Goal: Transaction & Acquisition: Purchase product/service

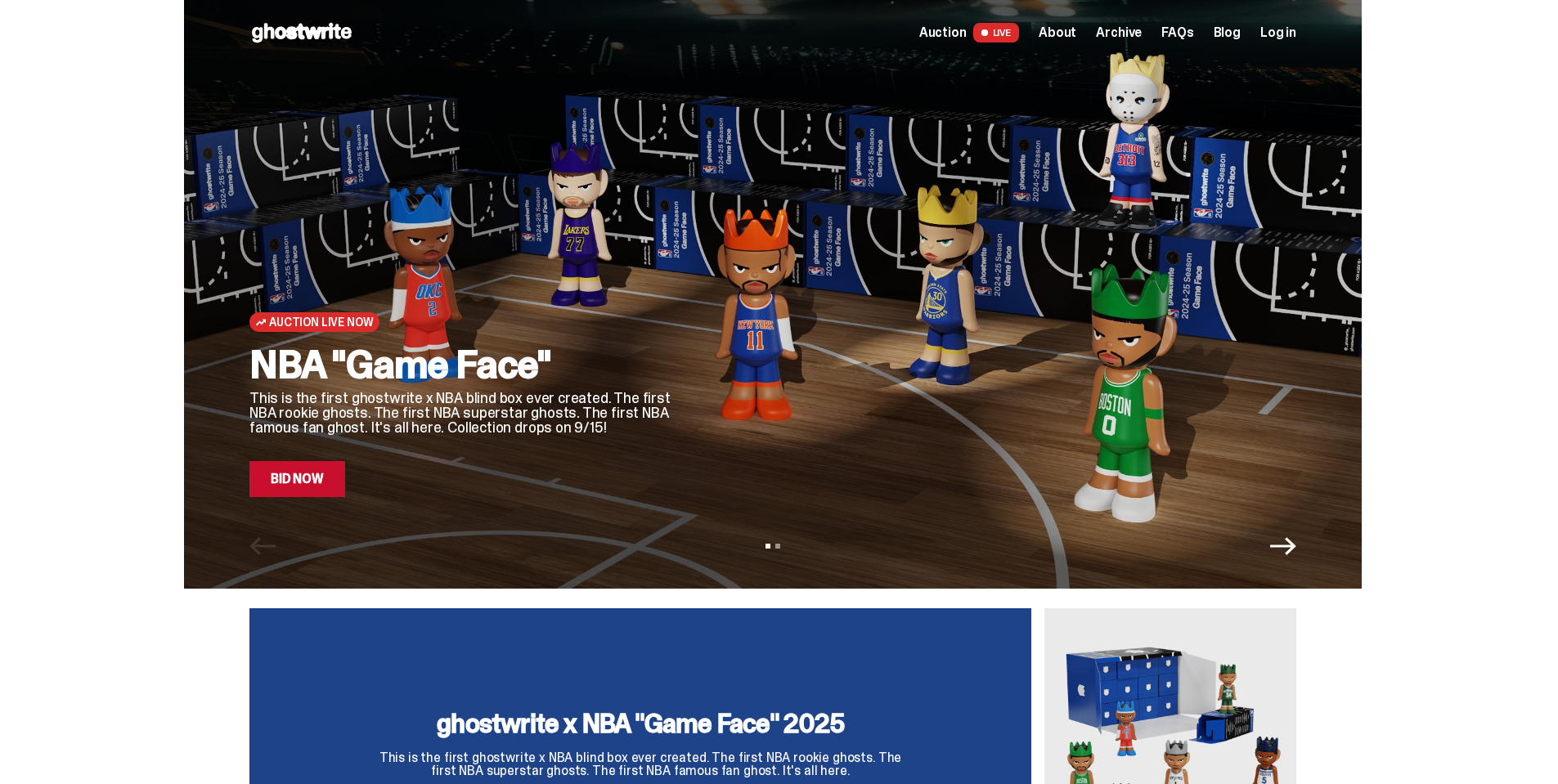
click at [1294, 28] on span "Log in" at bounding box center [1278, 33] width 36 height 14
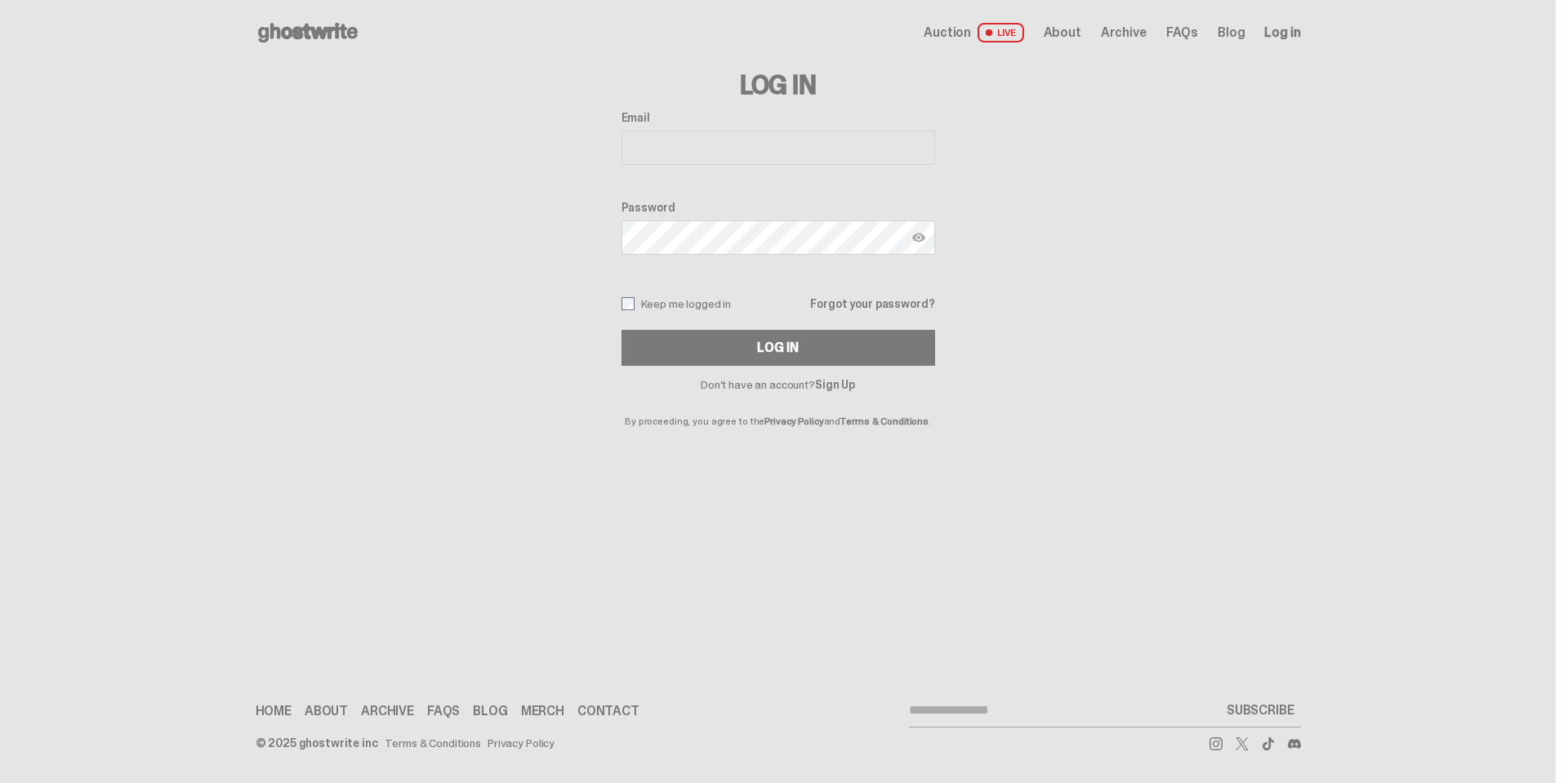
type input "**********"
click at [698, 356] on button "Log In" at bounding box center [778, 347] width 314 height 36
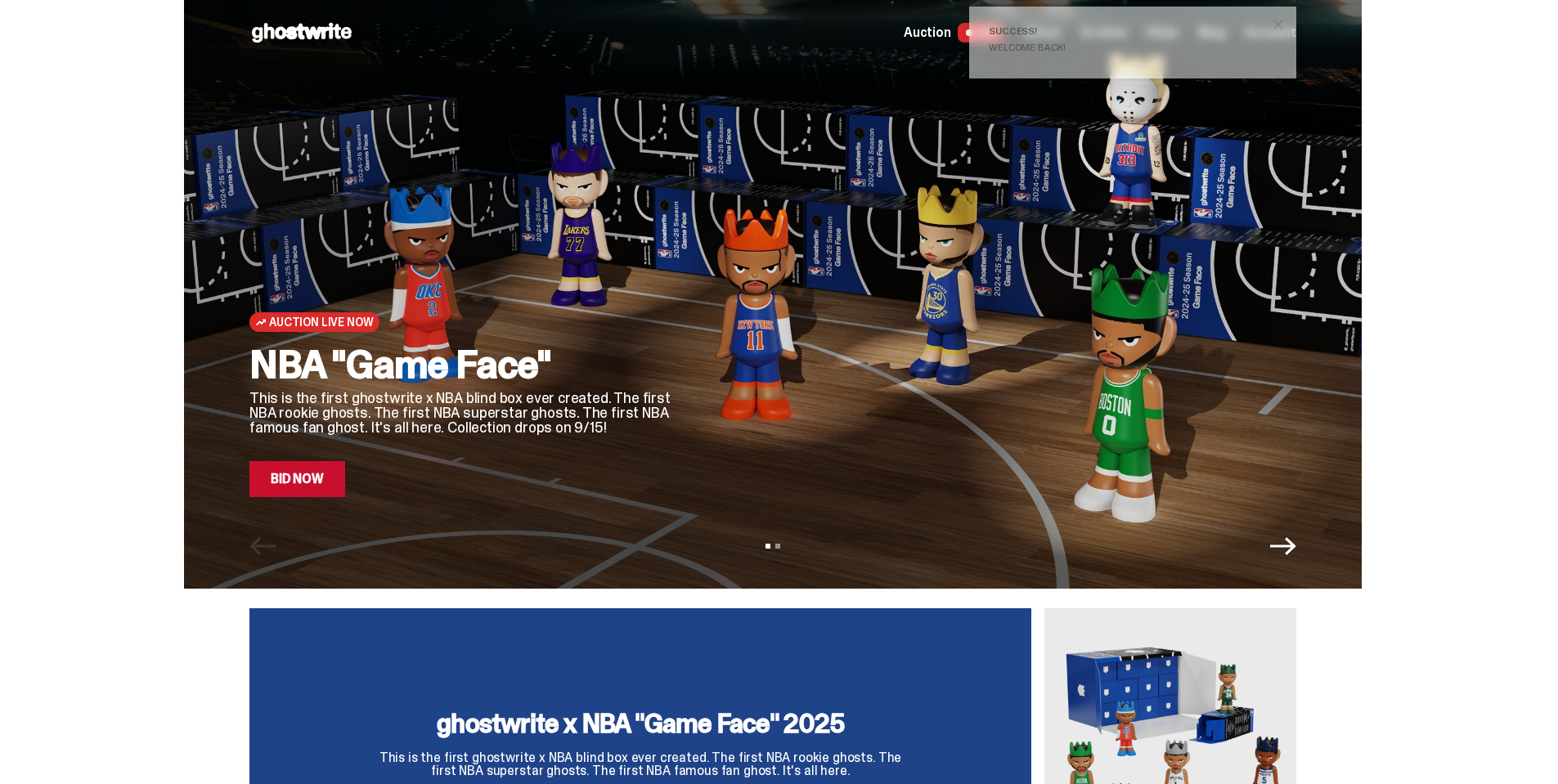
click at [300, 495] on link "Bid Now" at bounding box center [297, 479] width 96 height 36
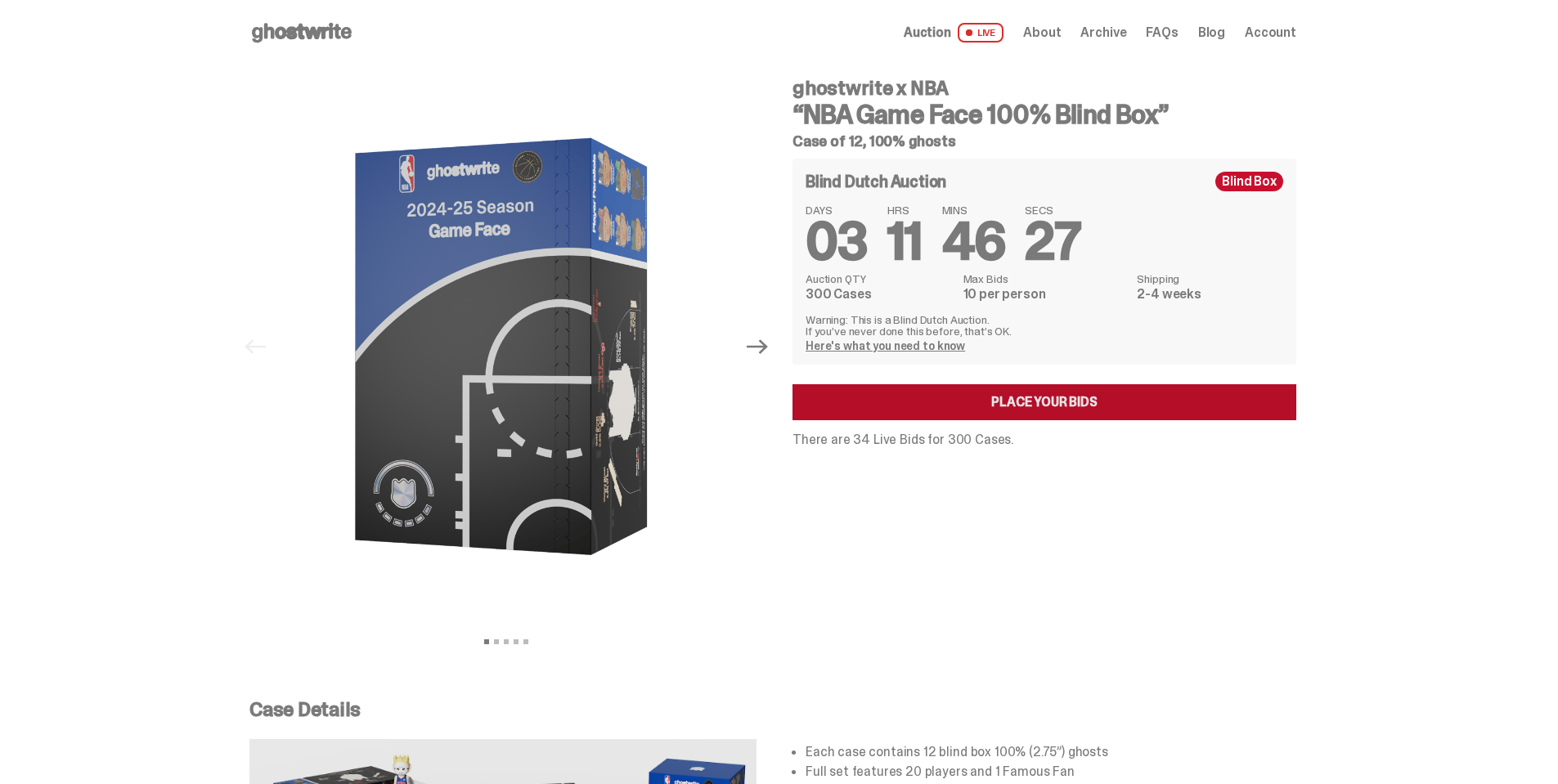
click at [1035, 395] on link "Place your Bids" at bounding box center [1045, 402] width 504 height 36
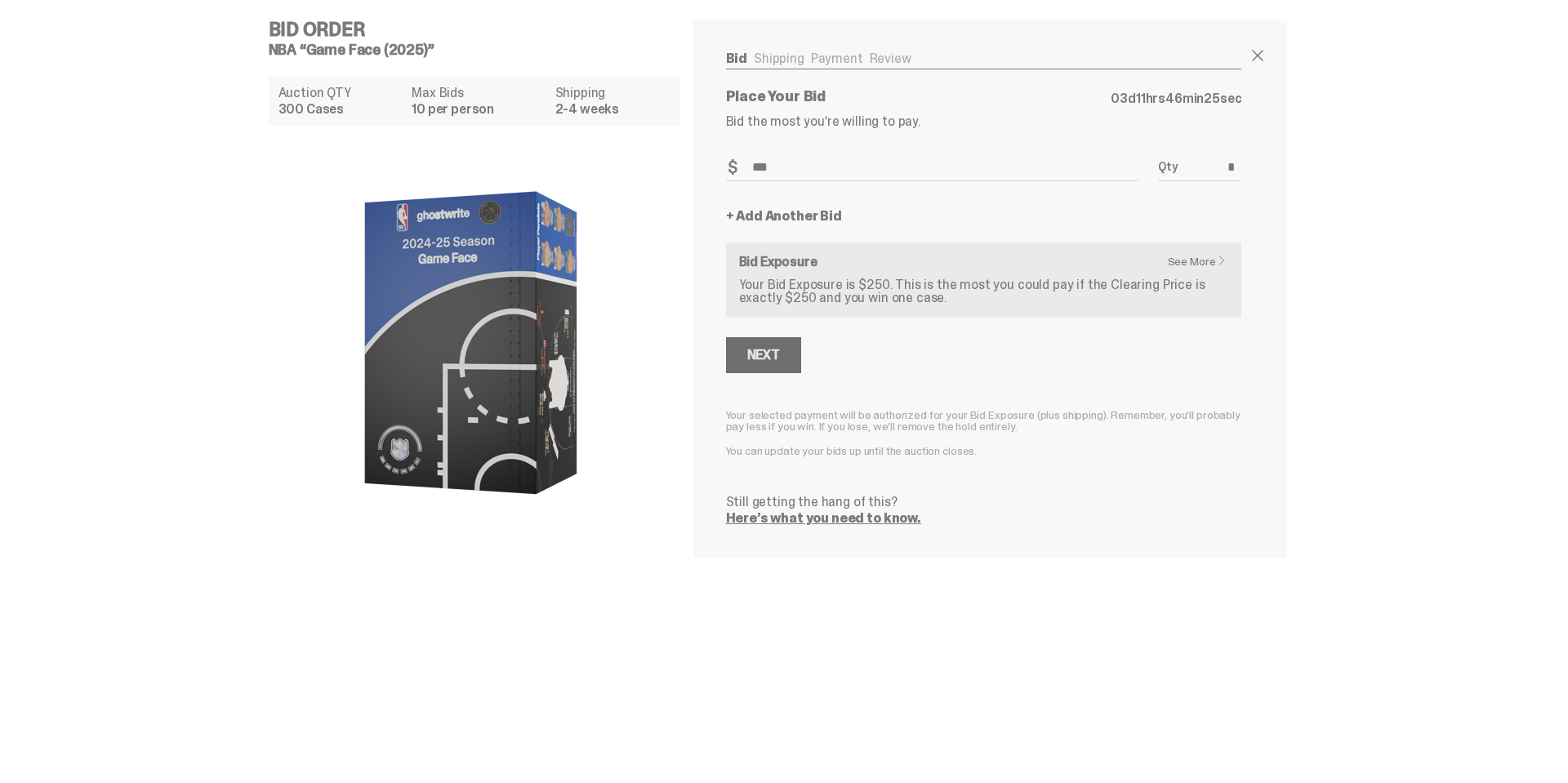
click at [758, 358] on div "Next" at bounding box center [764, 355] width 33 height 14
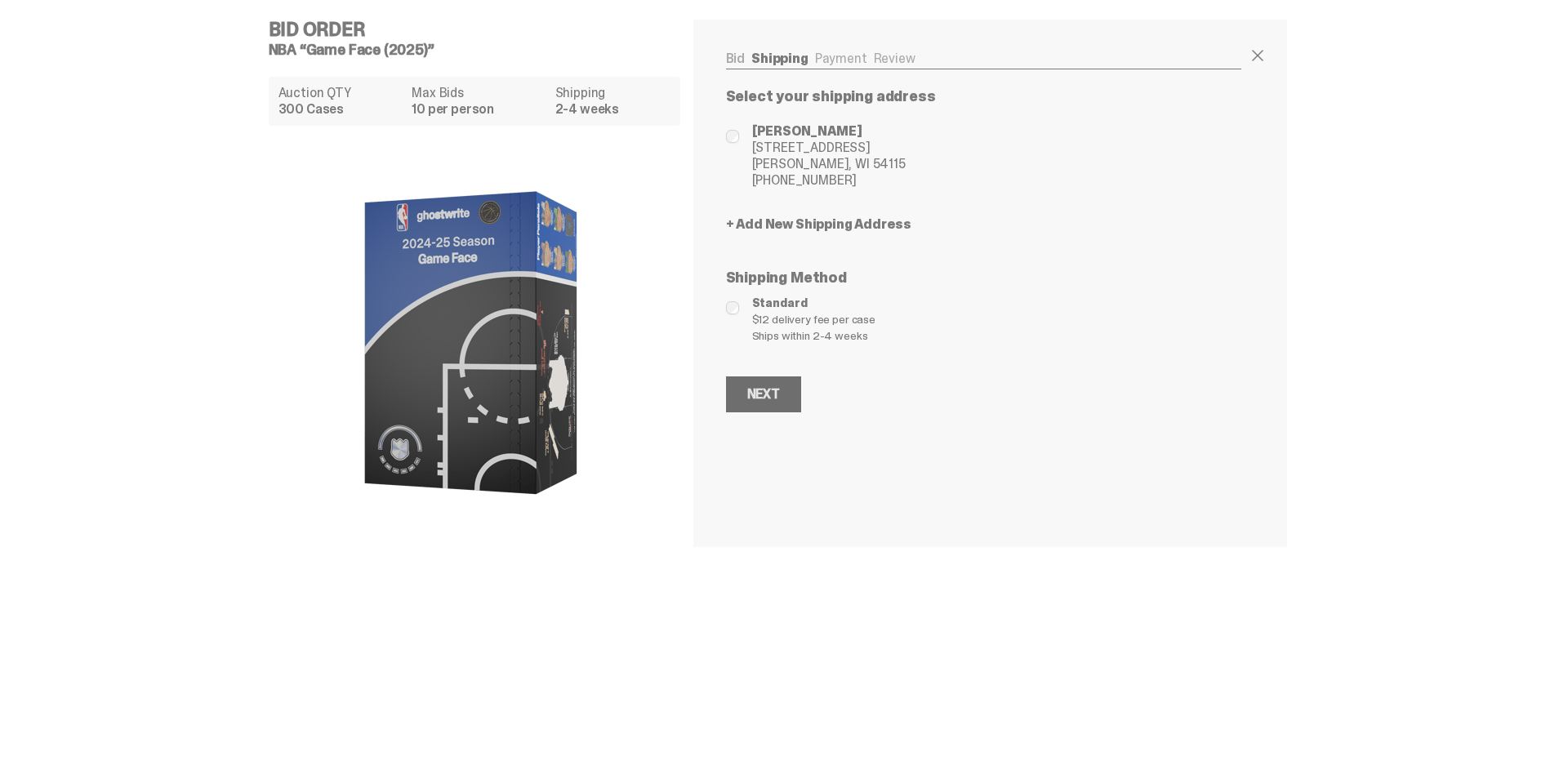
click at [771, 395] on div "Next" at bounding box center [764, 395] width 33 height 14
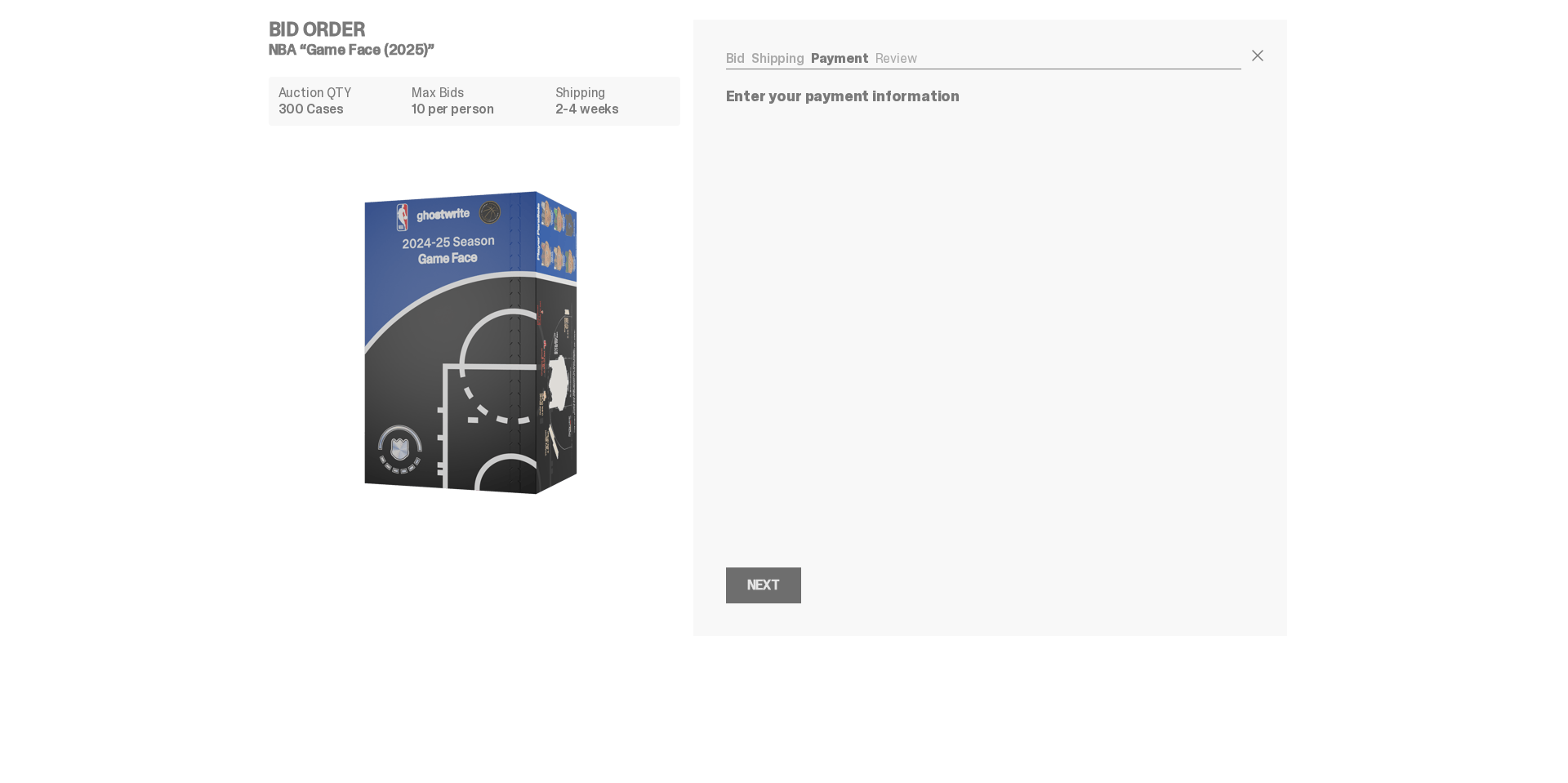
click at [778, 589] on div "Next" at bounding box center [764, 586] width 33 height 14
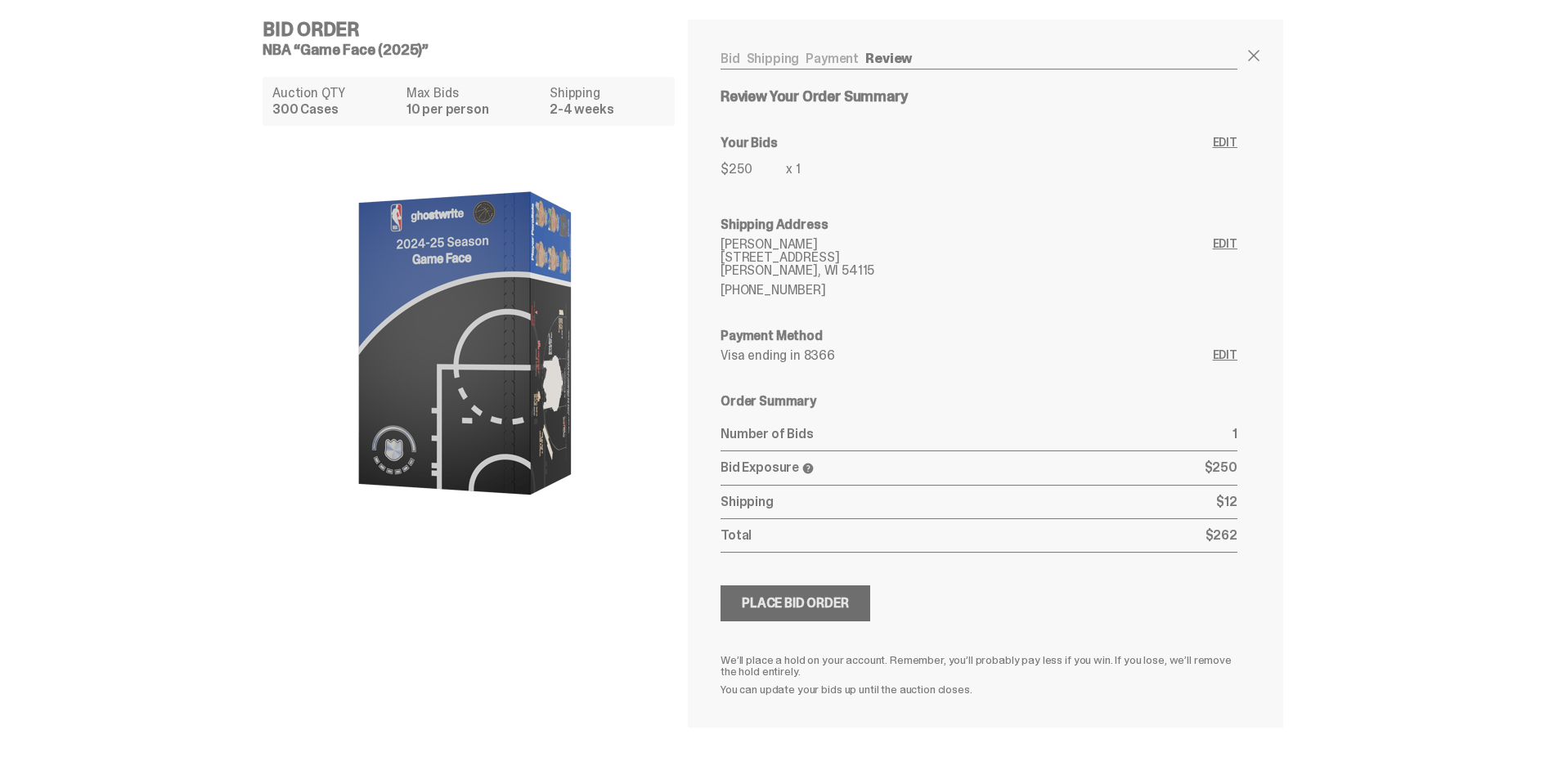
click at [830, 612] on button "Submitting Bids Place Bid Order" at bounding box center [795, 603] width 149 height 36
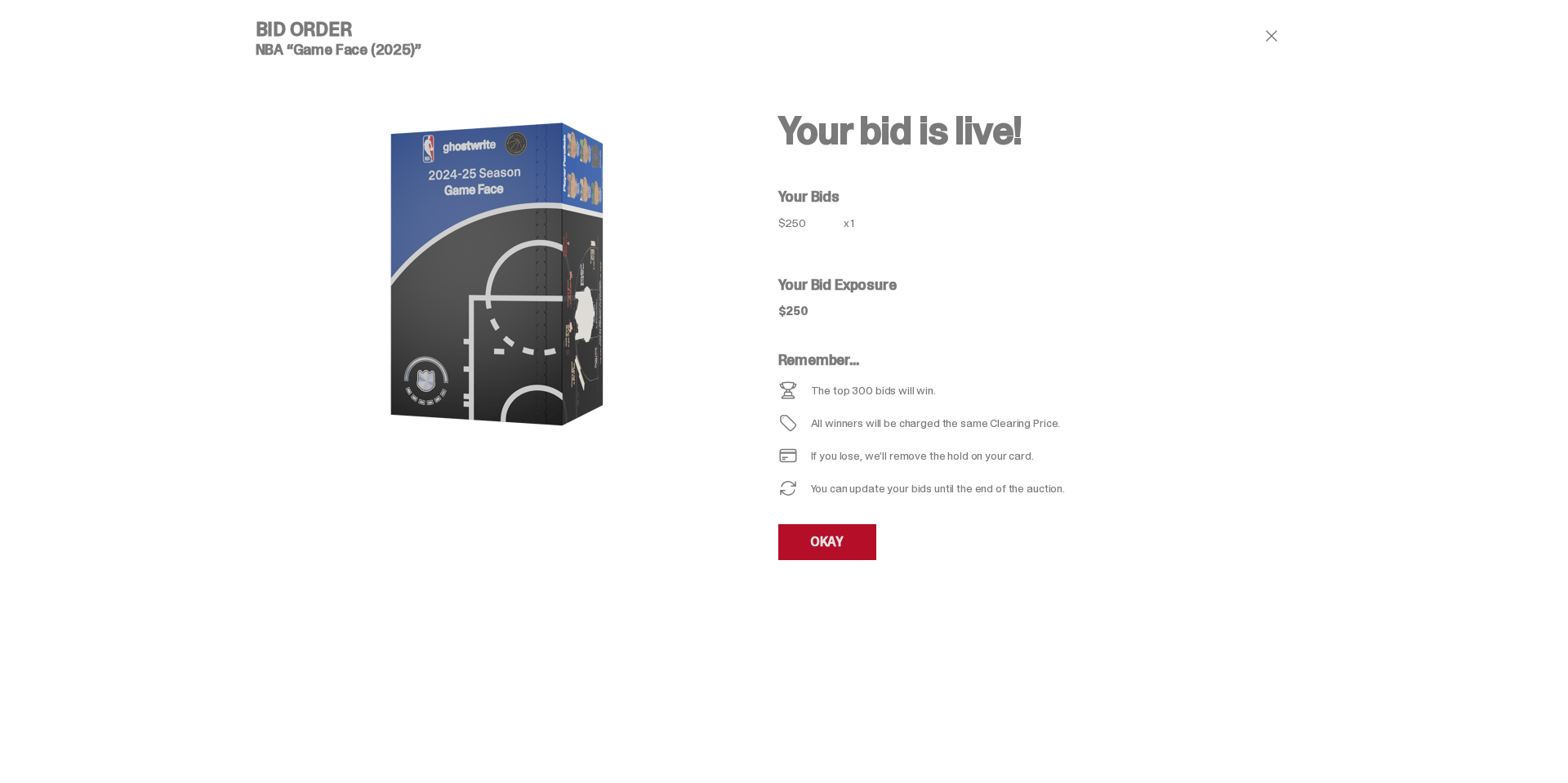
click at [823, 542] on link "OKAY" at bounding box center [827, 542] width 98 height 36
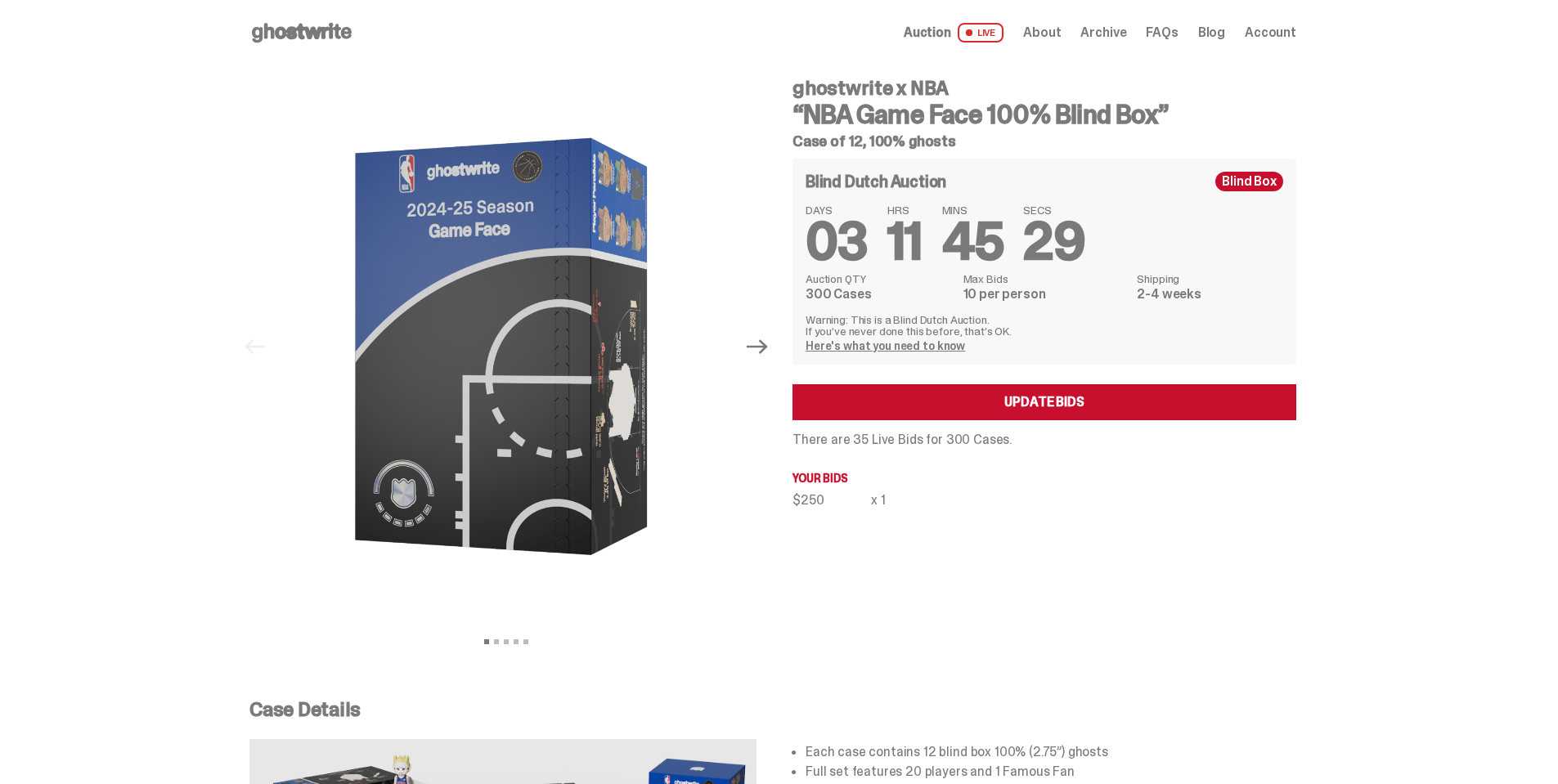
click at [841, 344] on link "Here's what you need to know" at bounding box center [885, 345] width 160 height 15
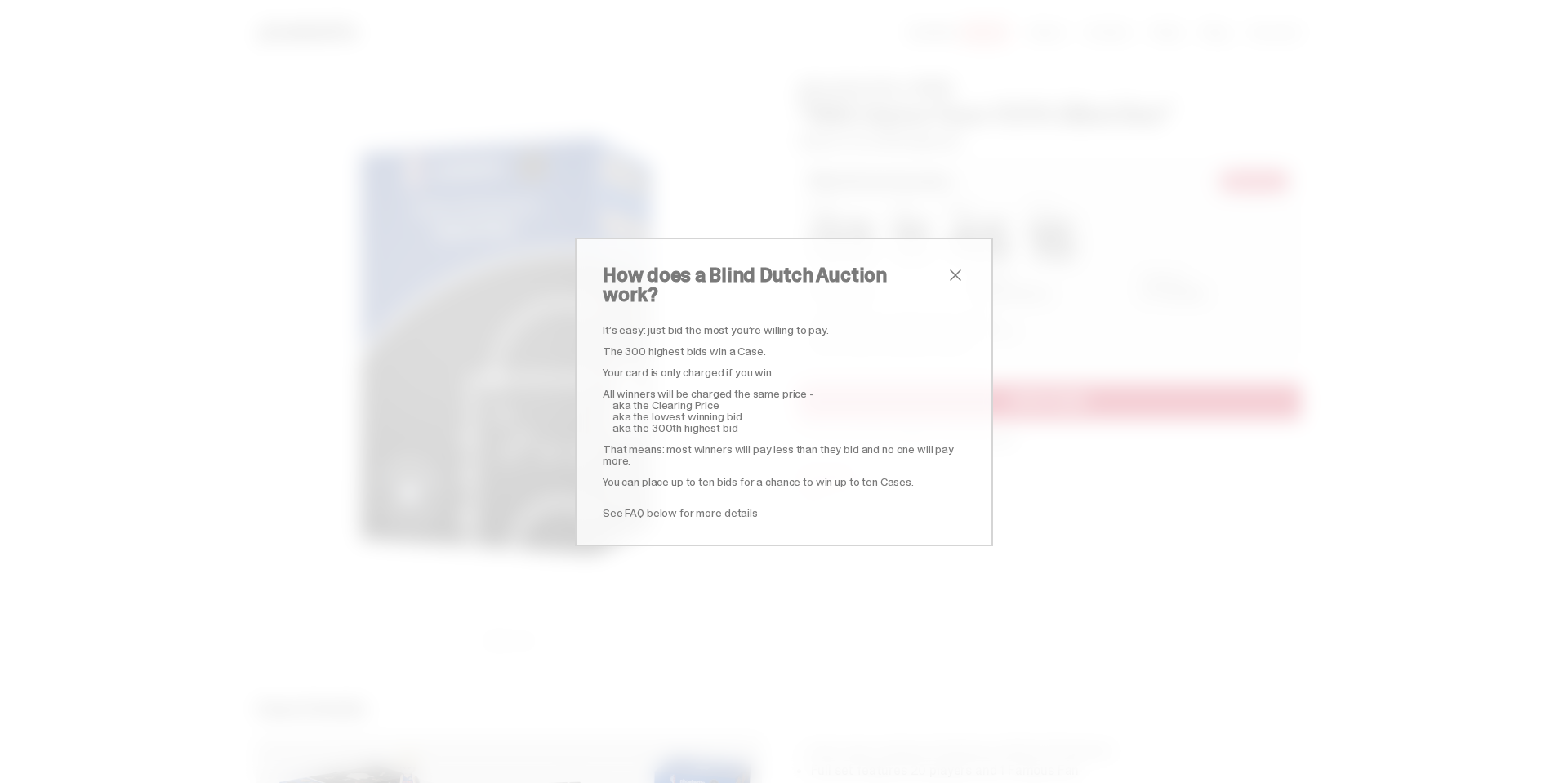
click at [671, 505] on link "See FAQ below for more details" at bounding box center [680, 512] width 155 height 15
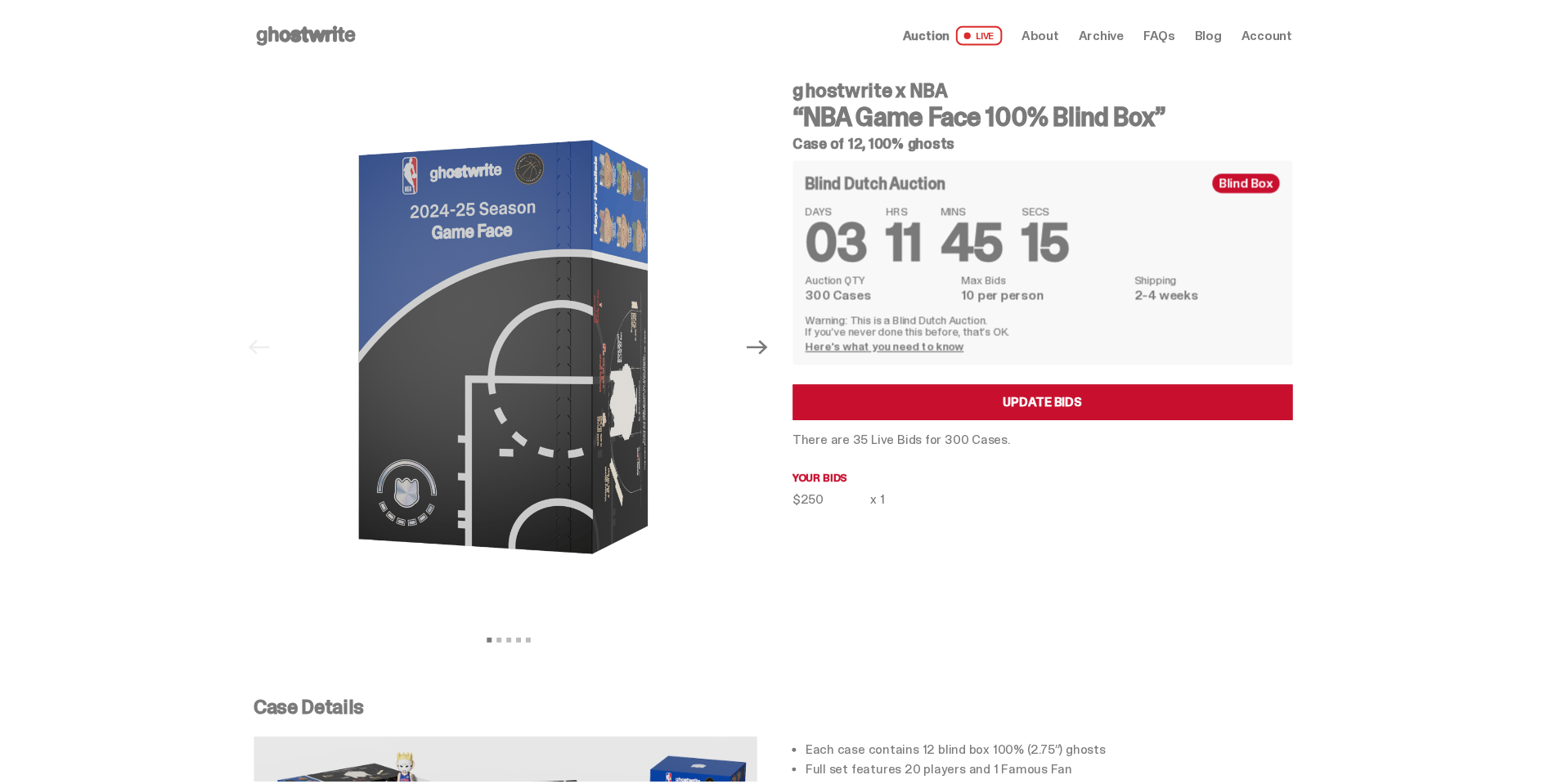
scroll to position [6355, 0]
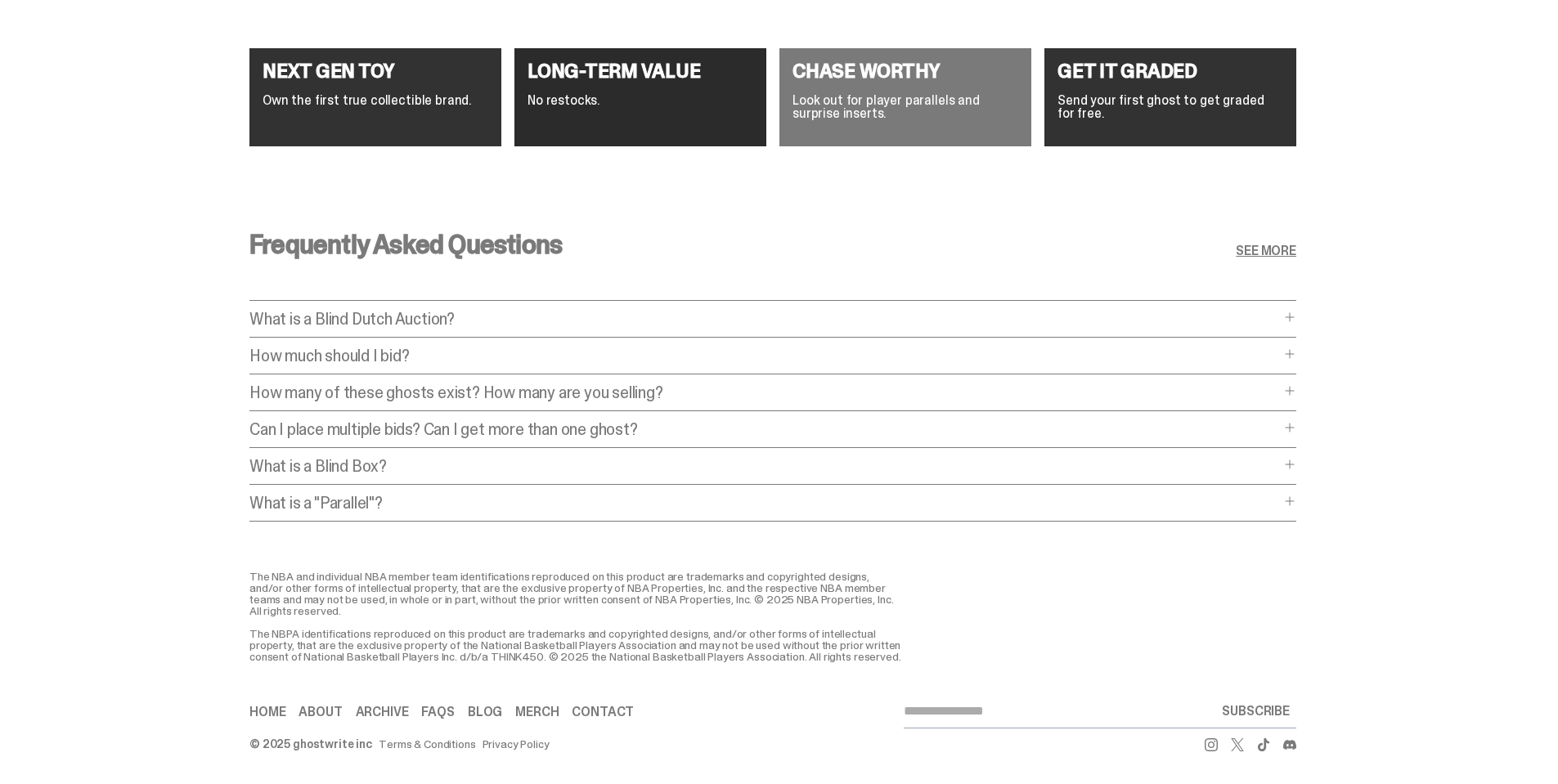
click at [317, 348] on p "How much should I bid?" at bounding box center [764, 356] width 1031 height 16
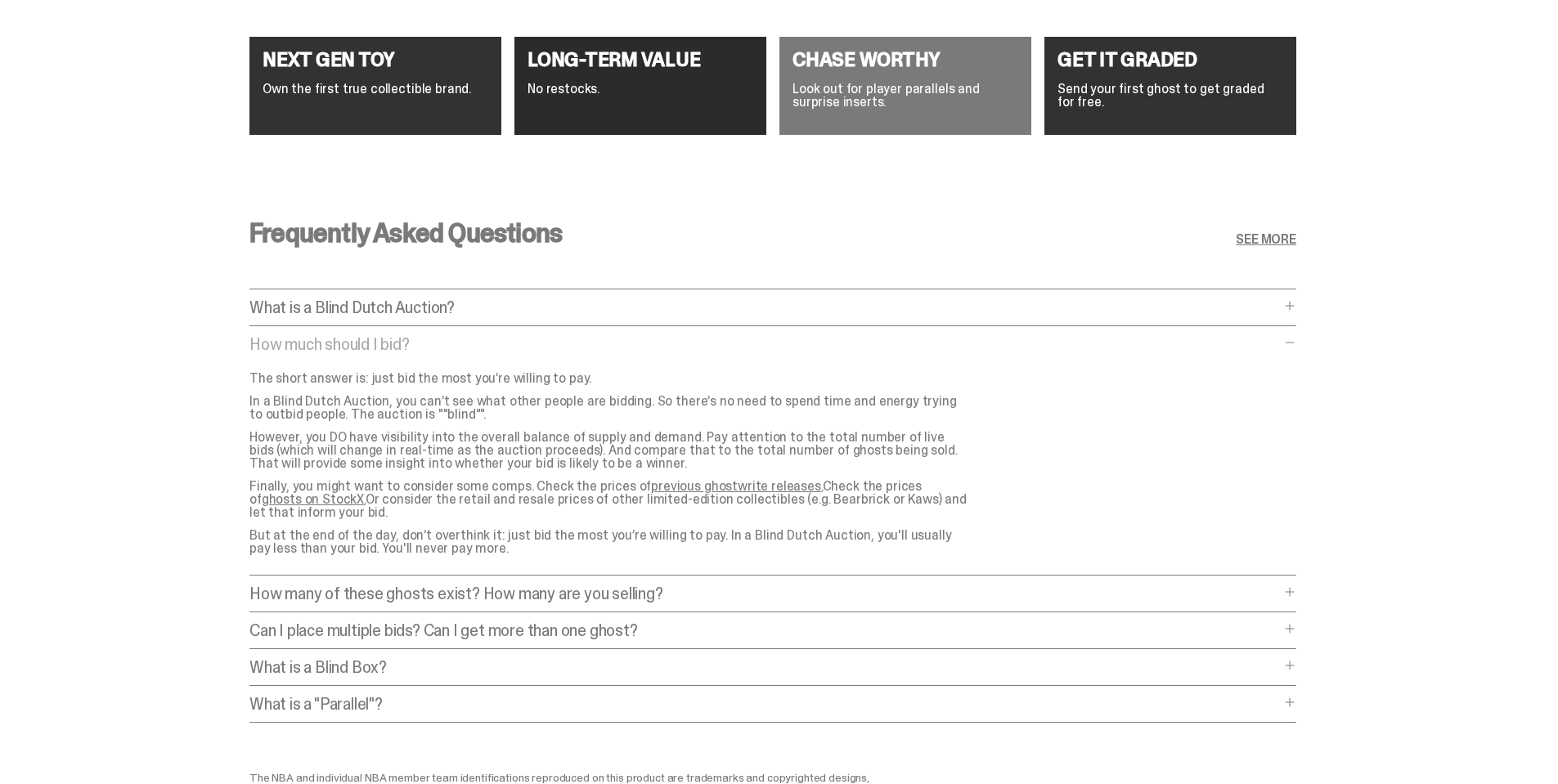
click at [329, 311] on p "What is a Blind Dutch Auction?" at bounding box center [764, 307] width 1031 height 16
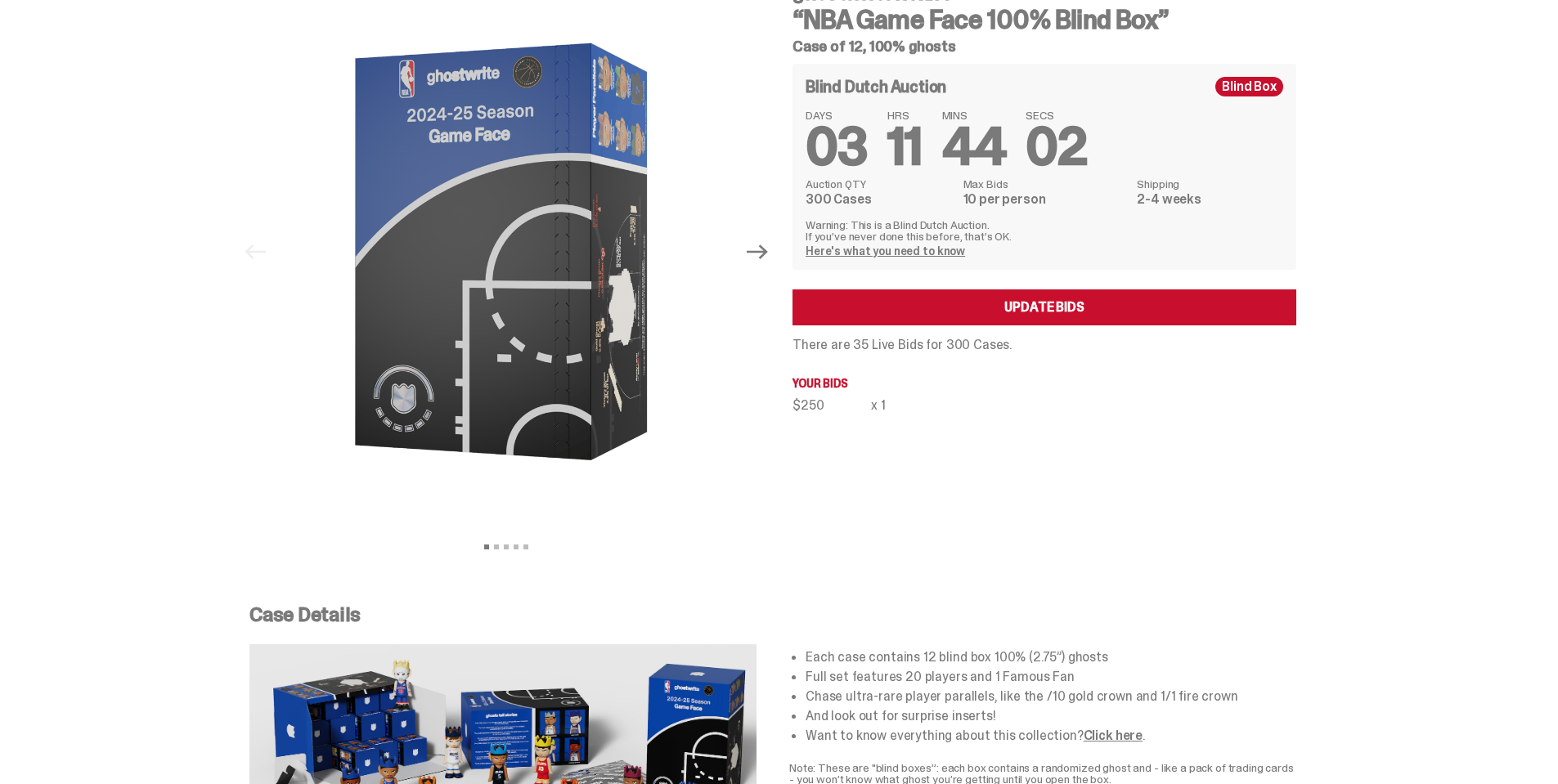
scroll to position [0, 0]
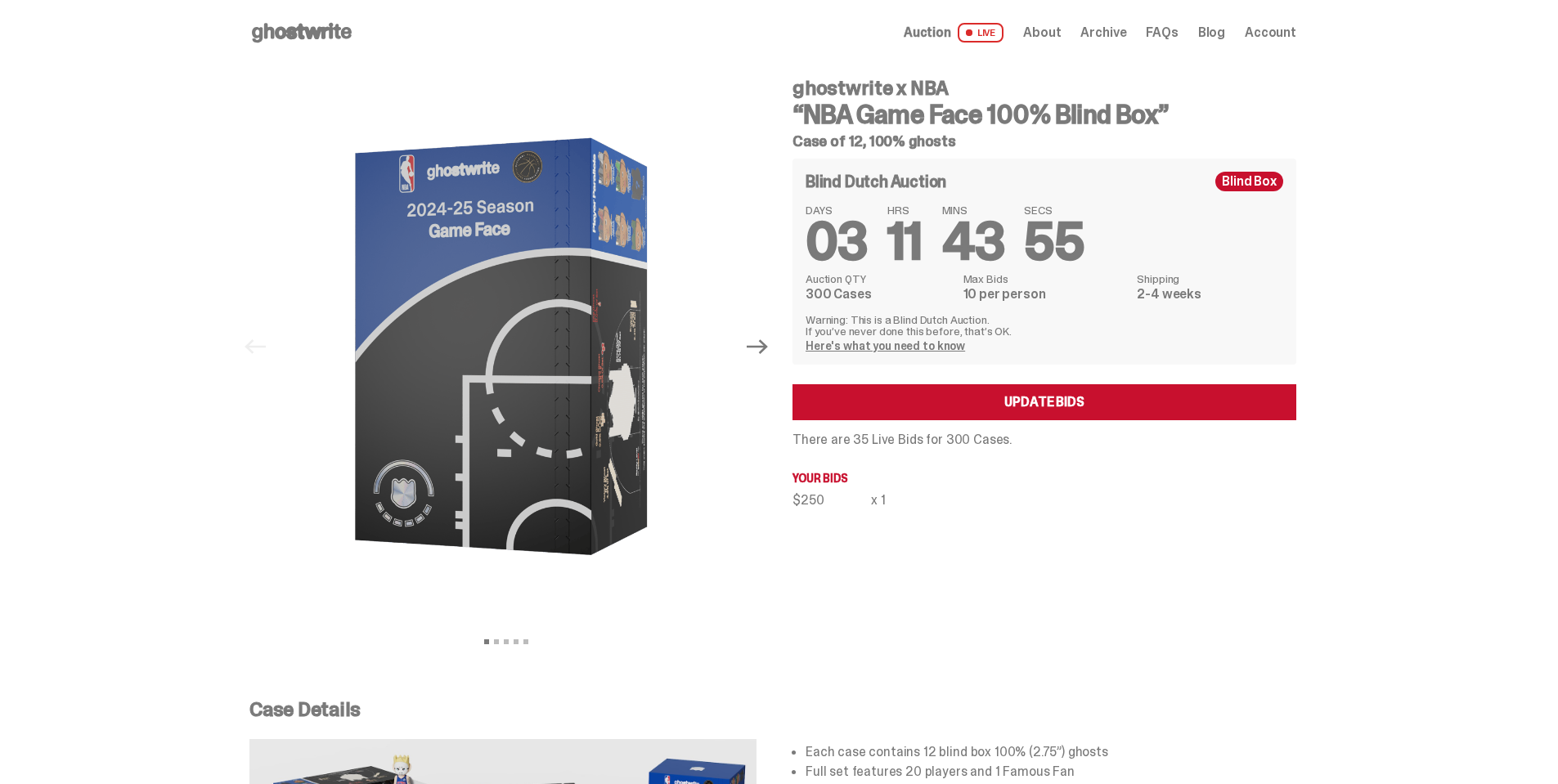
click at [728, 31] on div "Open main menu Home Auction LIVE About Archive FAQs Blog Account" at bounding box center [773, 32] width 1047 height 26
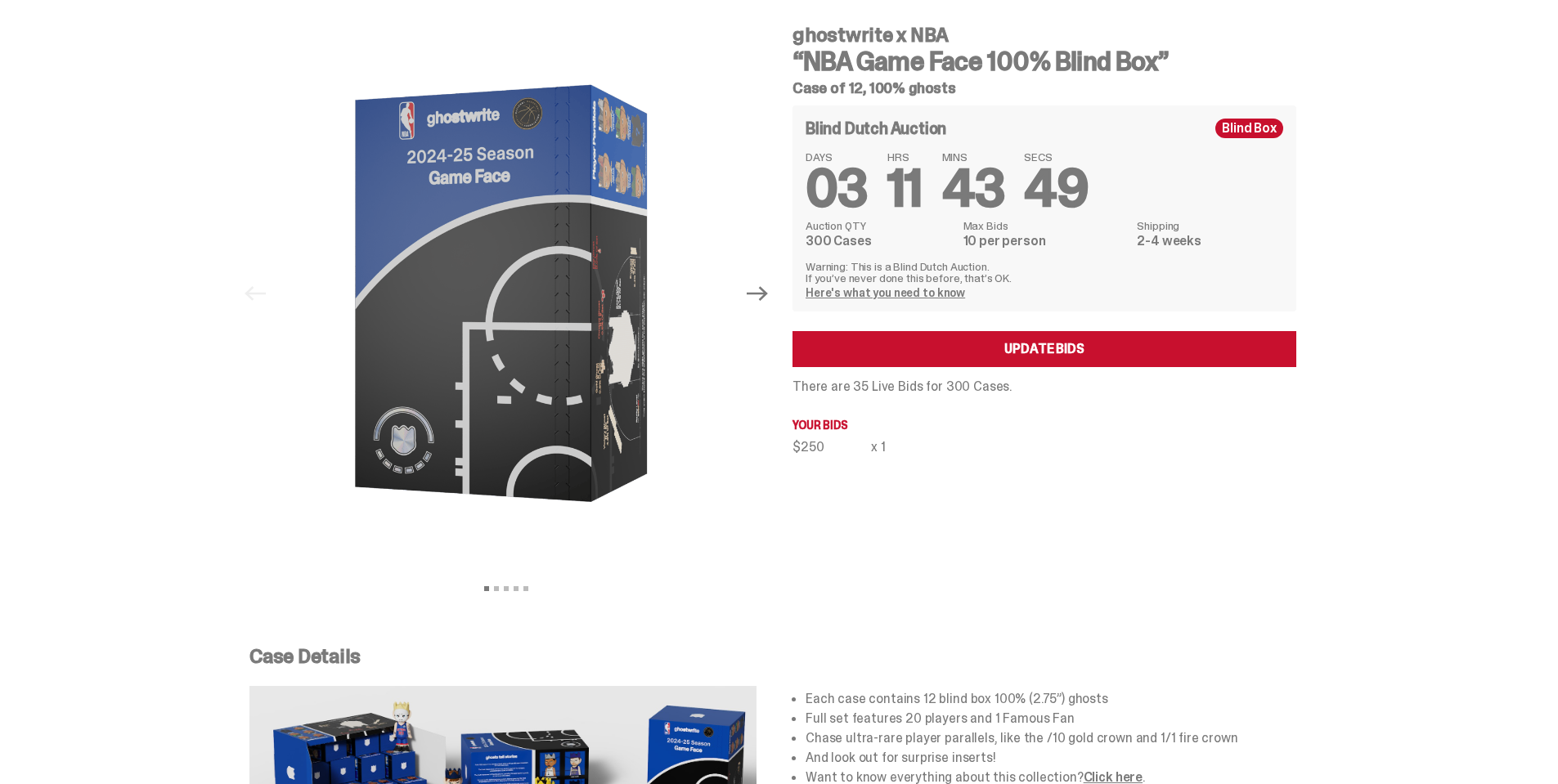
scroll to position [81, 0]
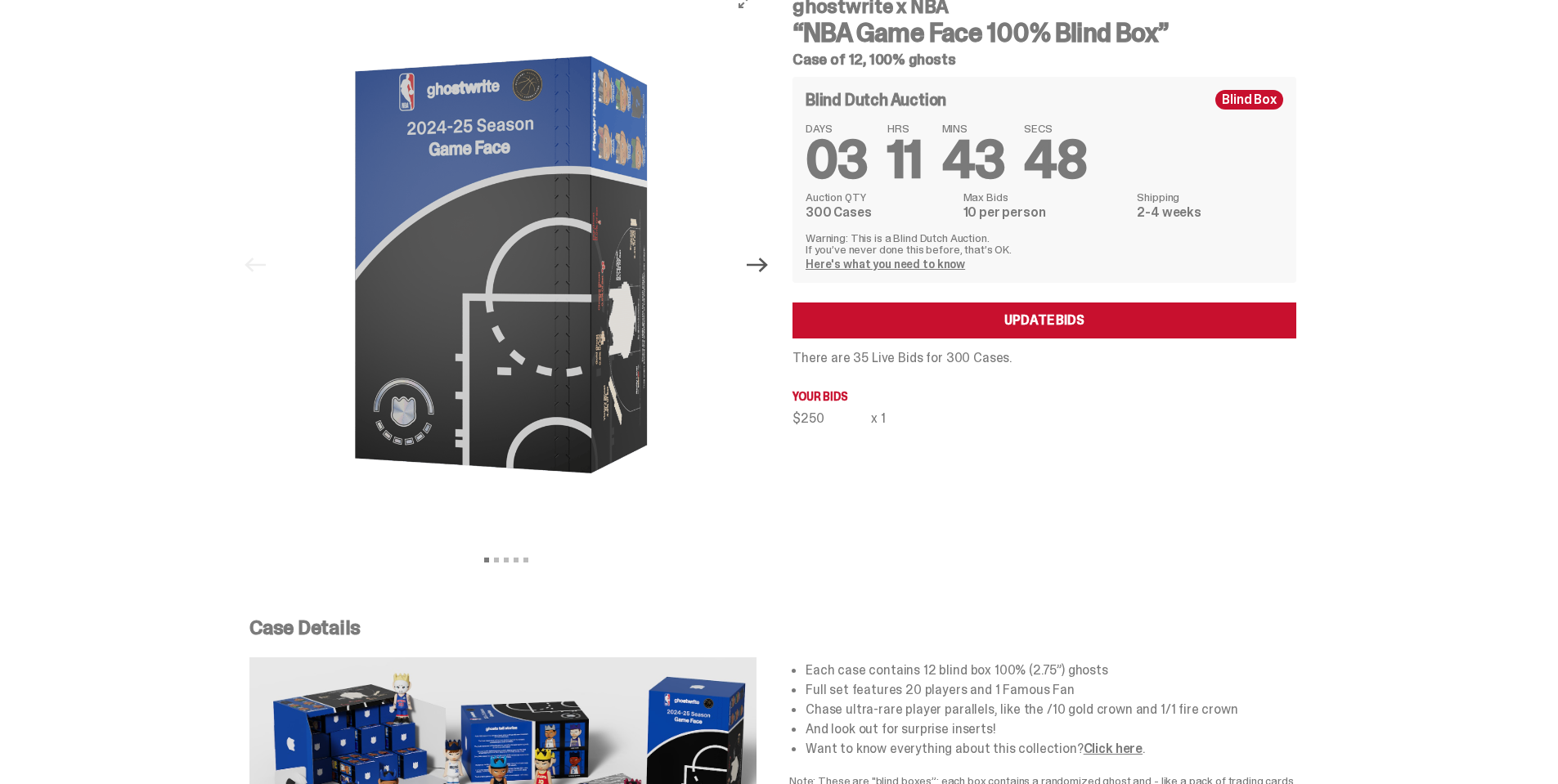
click at [768, 266] on icon "Next" at bounding box center [757, 265] width 21 height 15
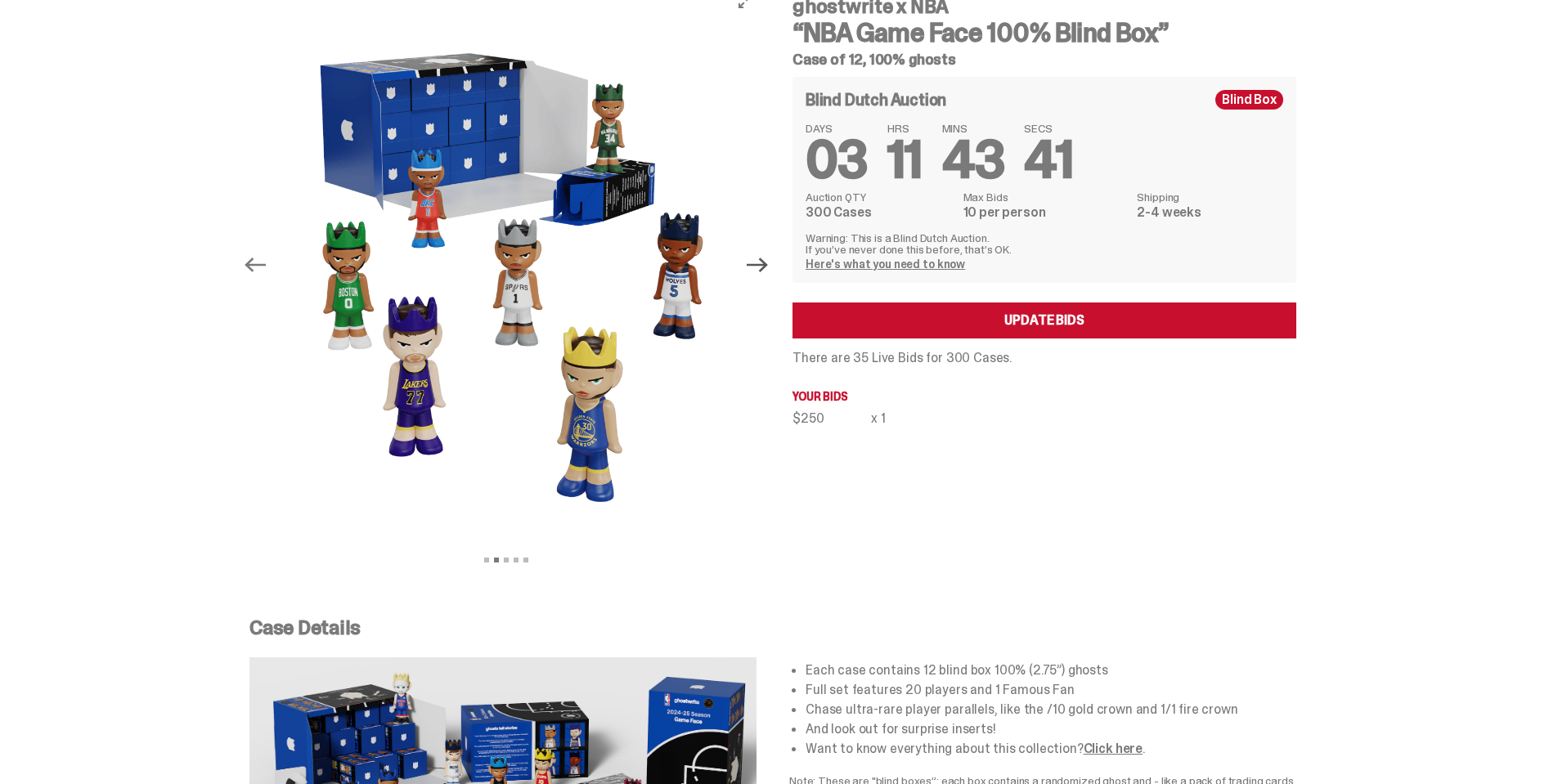
click at [768, 266] on icon "Next" at bounding box center [757, 265] width 21 height 15
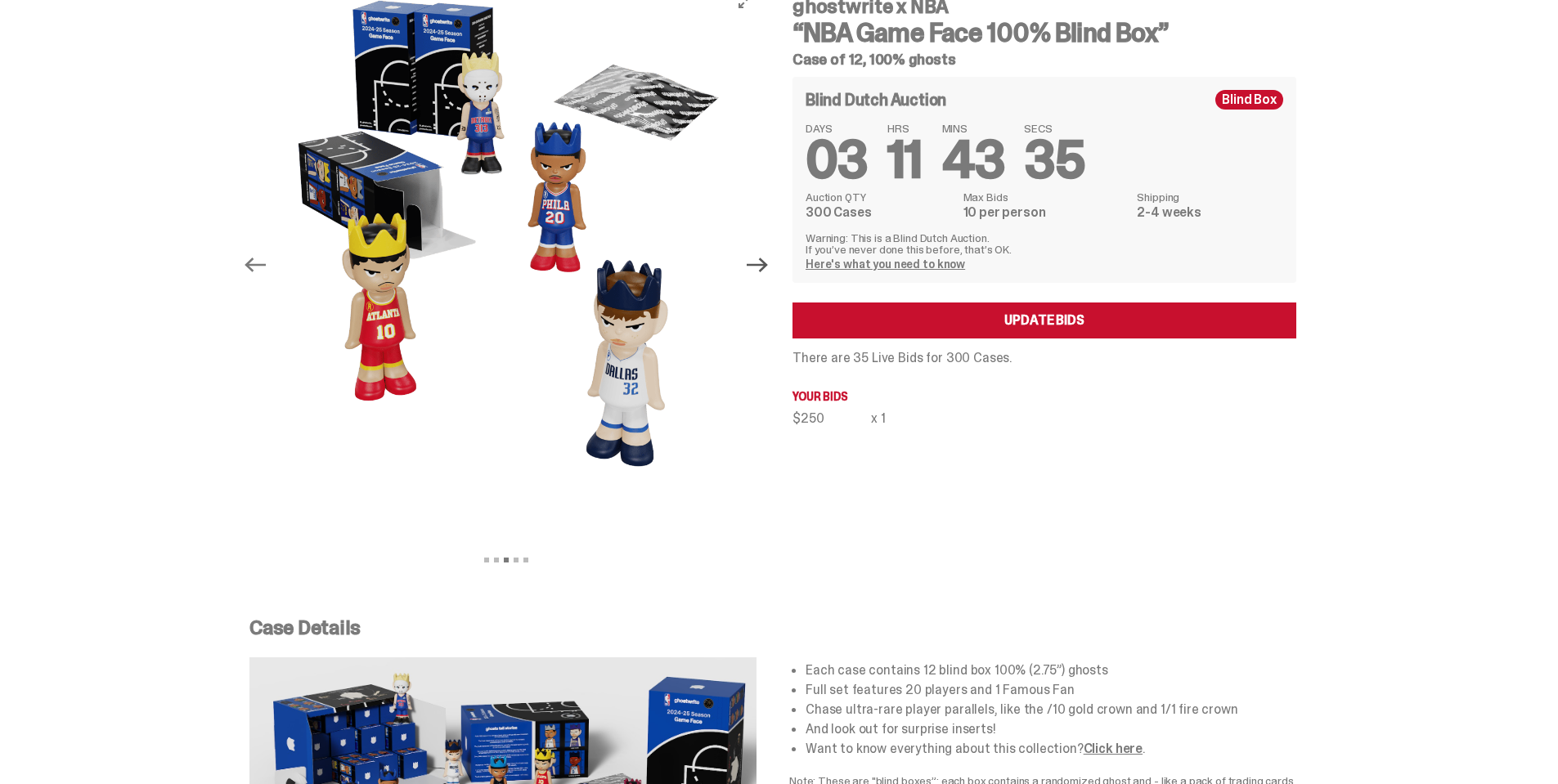
click at [767, 257] on icon "Next" at bounding box center [757, 265] width 21 height 21
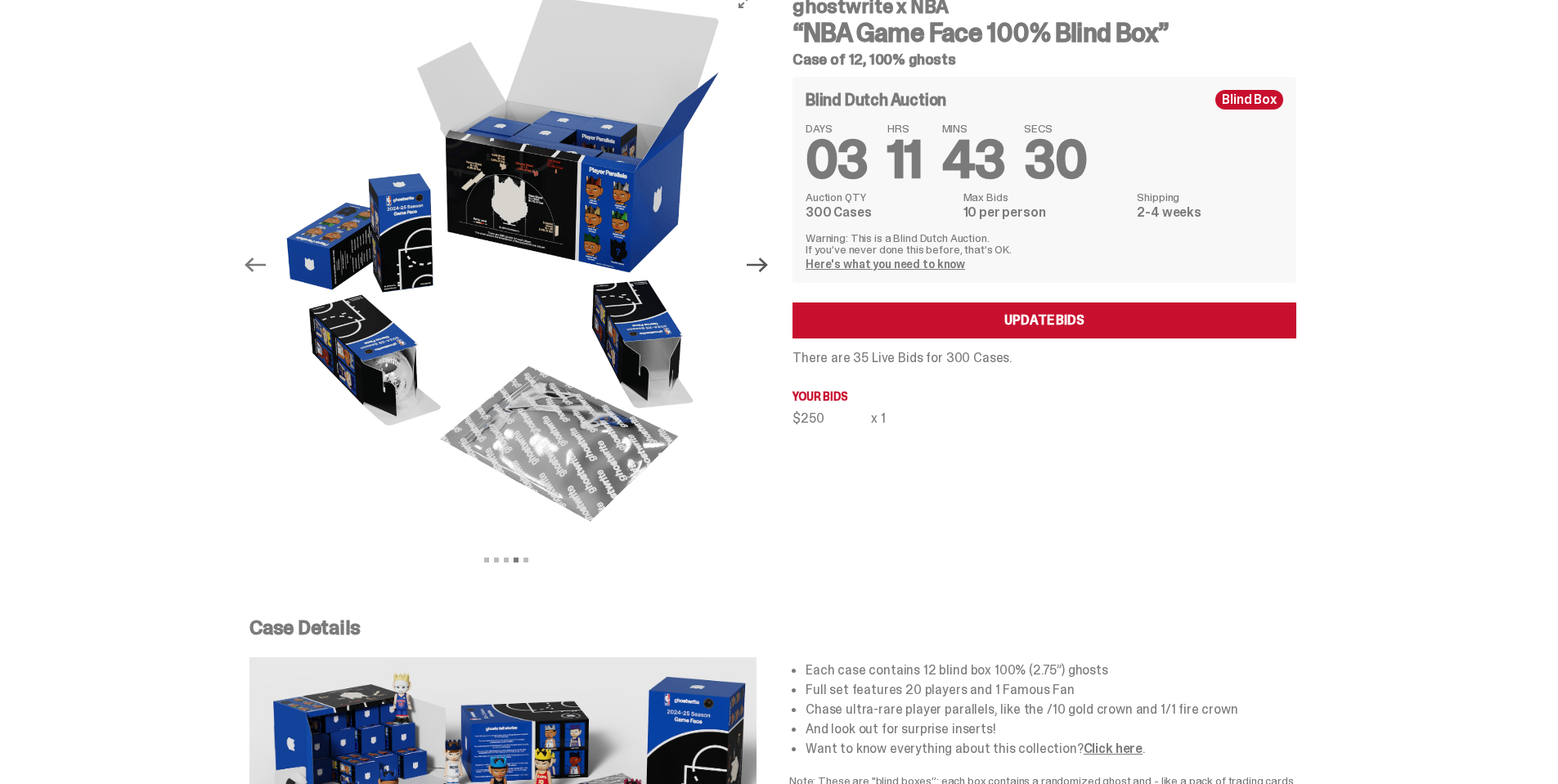
click at [767, 257] on icon "Next" at bounding box center [757, 265] width 21 height 21
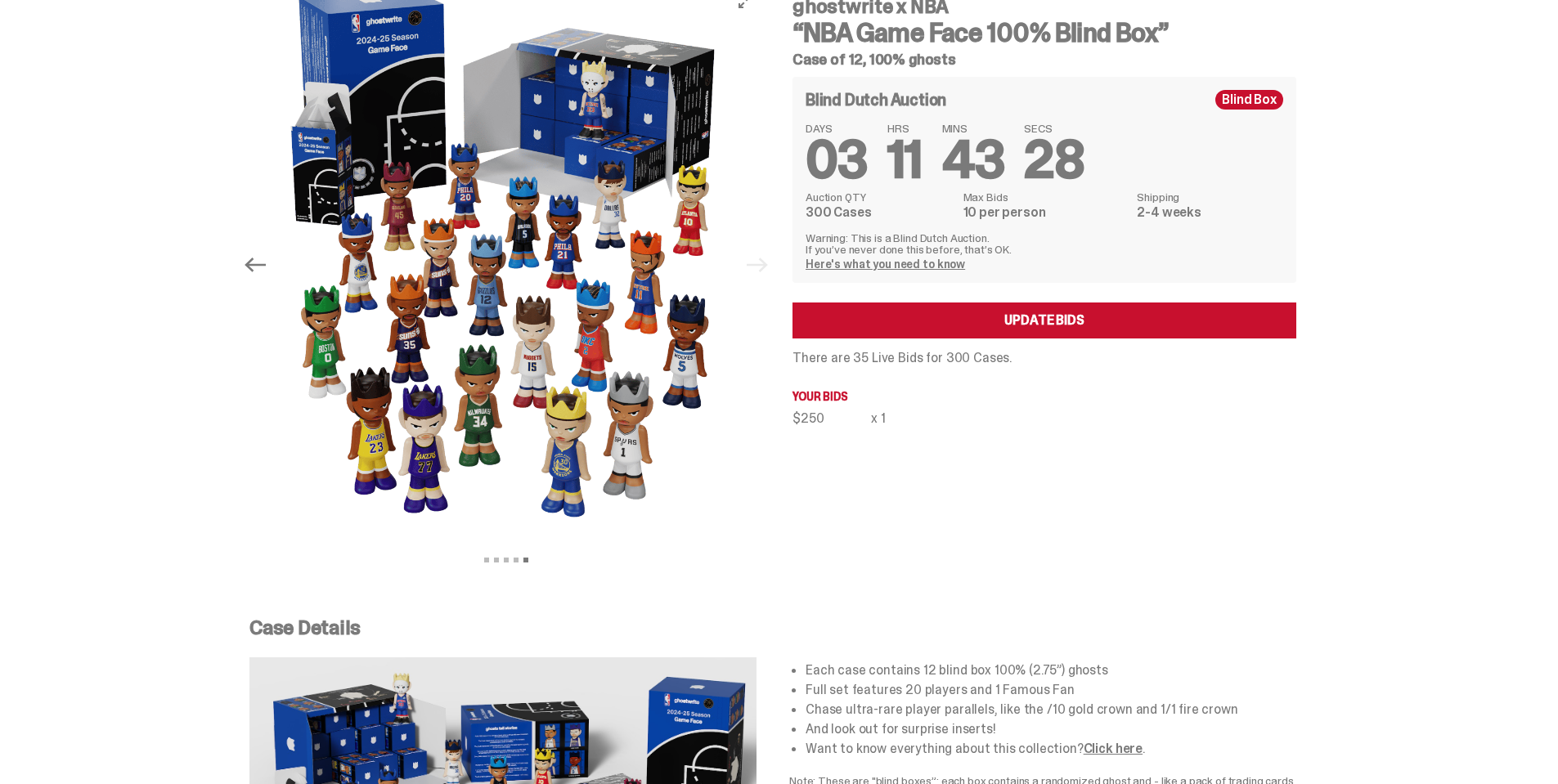
click at [763, 257] on div at bounding box center [506, 265] width 514 height 563
